Goal: Share content

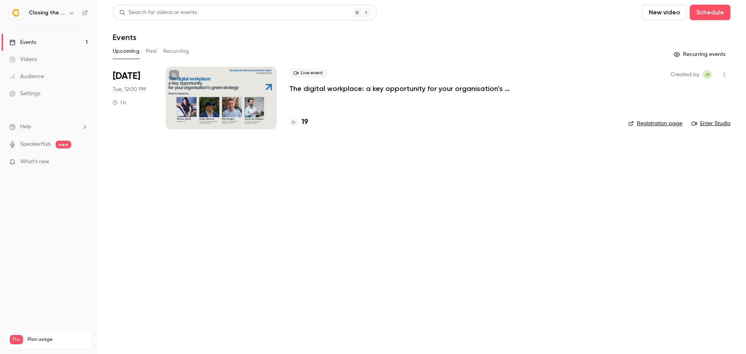
click at [343, 87] on p "The digital workplace: a key opportunity for your organisation’s green strategy" at bounding box center [405, 88] width 233 height 9
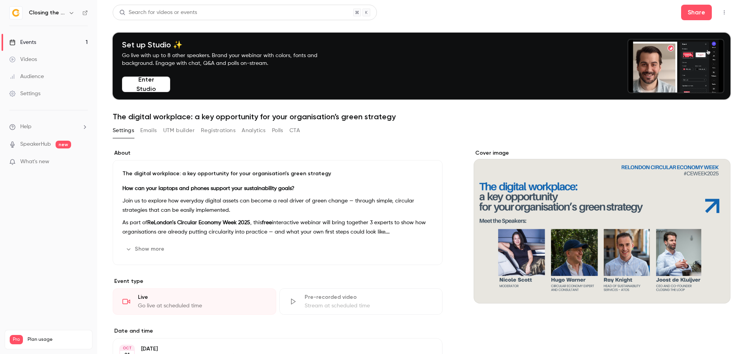
click at [722, 14] on icon "button" at bounding box center [725, 12] width 6 height 5
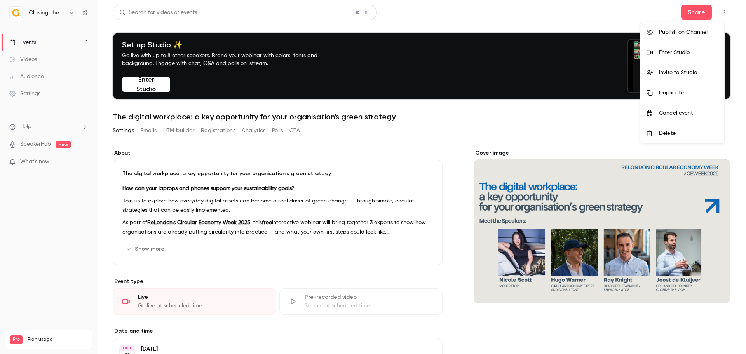
click at [693, 12] on div at bounding box center [373, 177] width 746 height 354
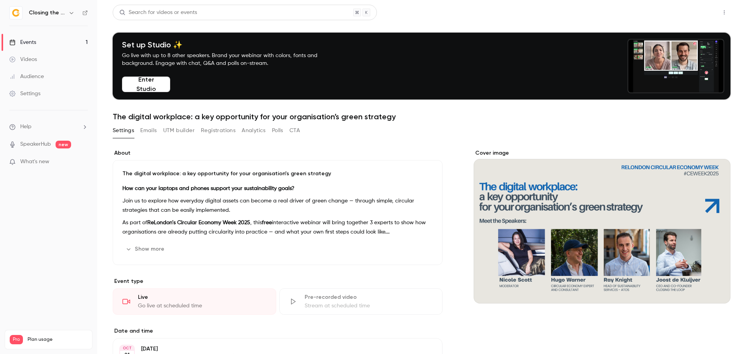
click at [693, 12] on button "Share" at bounding box center [696, 13] width 31 height 16
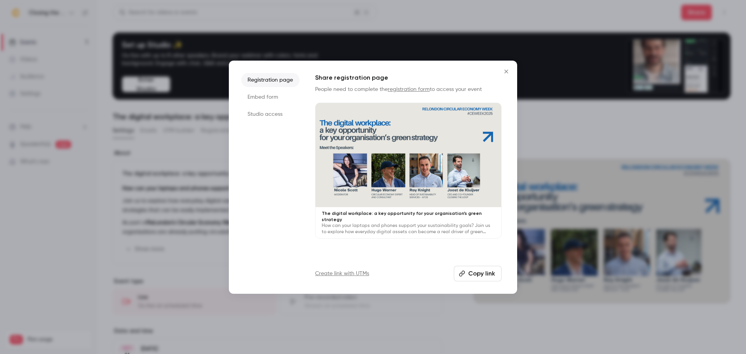
click at [279, 114] on li "Studio access" at bounding box center [270, 114] width 58 height 14
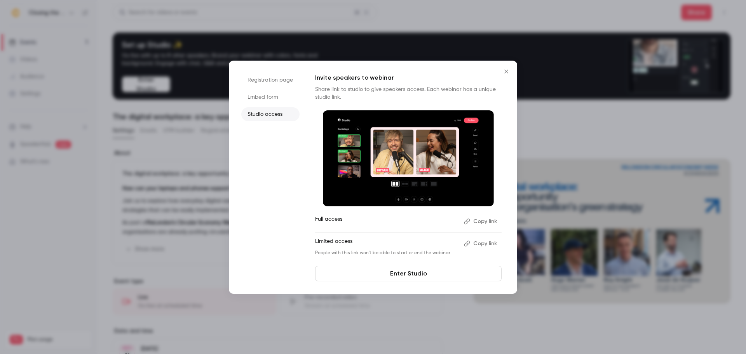
click at [480, 245] on button "Copy link" at bounding box center [481, 244] width 41 height 12
click at [477, 247] on button "Copy link" at bounding box center [481, 244] width 41 height 12
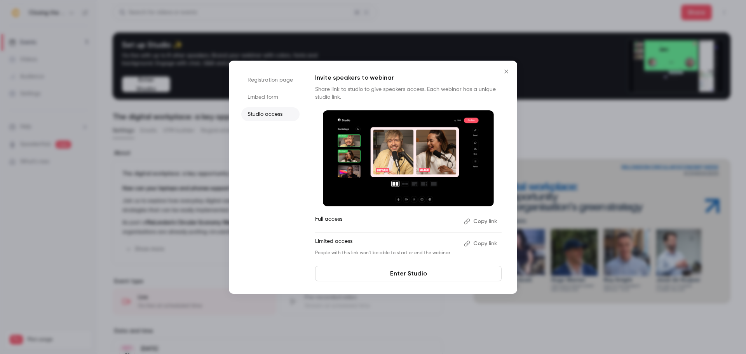
click at [510, 71] on icon "Close" at bounding box center [506, 71] width 9 height 6
